Goal: Check status

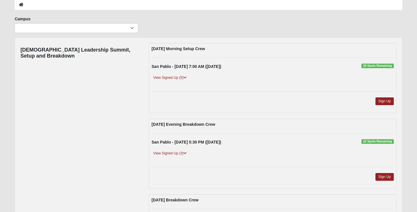
scroll to position [82, 0]
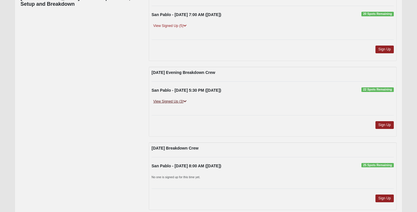
click at [166, 100] on link "View Signed Up (3)" at bounding box center [170, 102] width 37 height 6
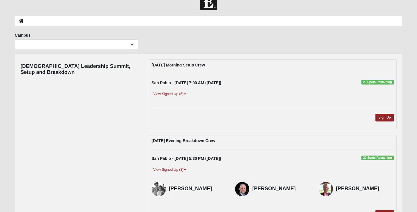
scroll to position [0, 0]
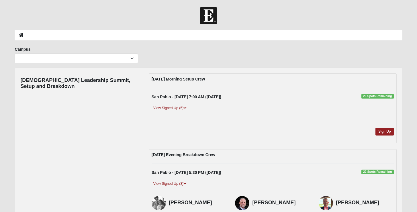
click at [109, 63] on div "Campus [GEOGRAPHIC_DATA] Eleven22 Online [PERSON_NAME][GEOGRAPHIC_DATA] Jesup M…" at bounding box center [76, 56] width 132 height 21
click at [109, 63] on select "Arlington Baymeadows Eleven22 Online [PERSON_NAME][GEOGRAPHIC_DATA] Jesup [GEOG…" at bounding box center [76, 59] width 123 height 10
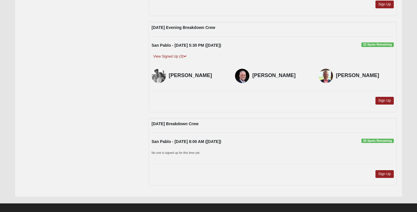
scroll to position [67, 0]
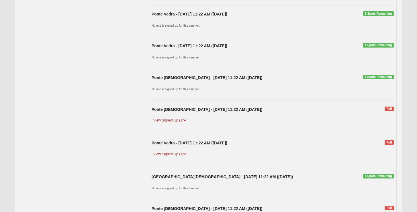
scroll to position [154, 0]
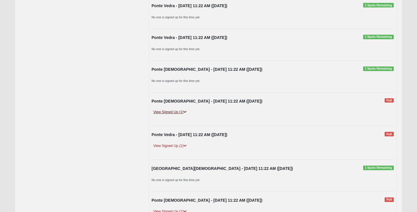
click at [174, 115] on link "View Signed Up (1)" at bounding box center [170, 112] width 37 height 6
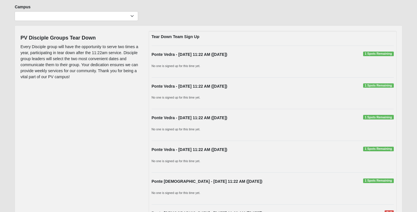
scroll to position [1, 0]
